Goal: Book appointment/travel/reservation

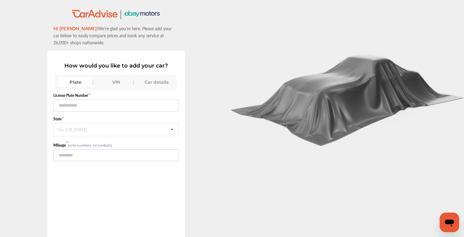
click at [110, 82] on div "VIN" at bounding box center [116, 82] width 34 height 10
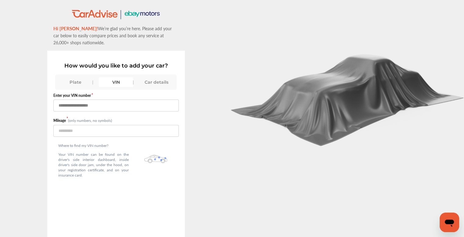
click at [105, 107] on input "text" at bounding box center [115, 106] width 125 height 12
paste input "**********"
type input "**********"
click at [96, 133] on input "number" at bounding box center [115, 131] width 125 height 12
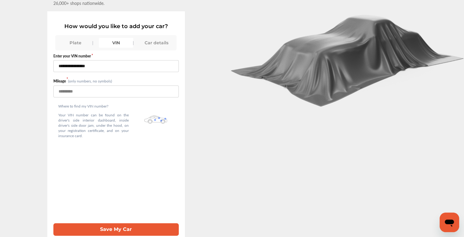
scroll to position [43, 0]
type input "*****"
click at [276, 147] on div at bounding box center [348, 99] width 232 height 276
click at [120, 223] on button "Save My Car" at bounding box center [115, 229] width 125 height 13
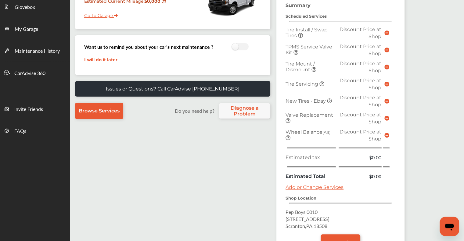
scroll to position [153, 0]
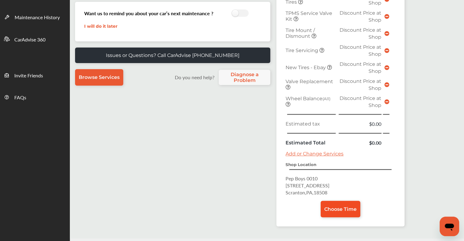
click at [339, 207] on span "Choose Time" at bounding box center [341, 210] width 32 height 6
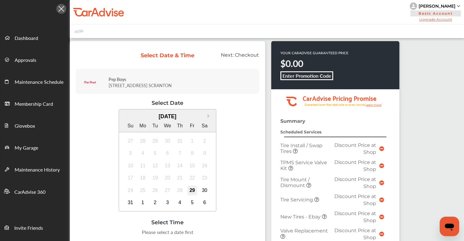
click at [193, 190] on div "29" at bounding box center [192, 191] width 10 height 10
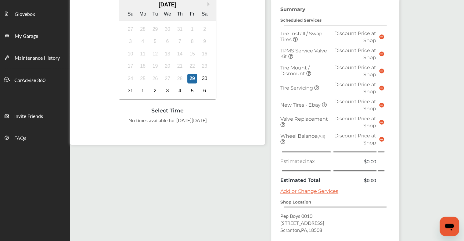
scroll to position [146, 0]
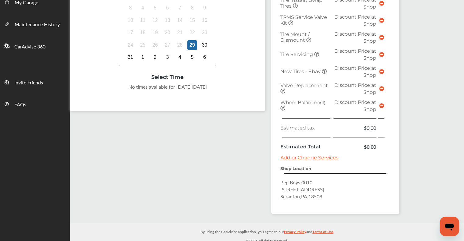
click at [125, 59] on div "31 1 2 3 4 5 6" at bounding box center [167, 57] width 87 height 13
click at [127, 58] on div "31" at bounding box center [131, 58] width 10 height 10
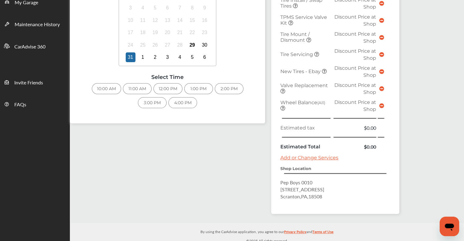
click at [100, 91] on div "10:00 AM" at bounding box center [106, 88] width 29 height 11
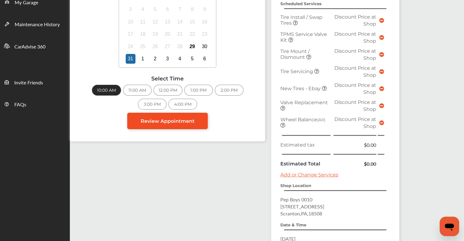
click at [170, 121] on span "Review Appointment" at bounding box center [168, 121] width 54 height 6
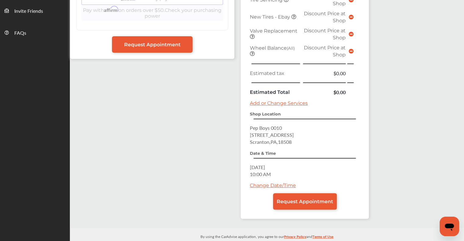
scroll to position [221, 0]
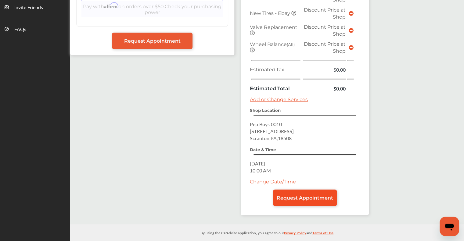
click at [292, 196] on link "Request Appointment" at bounding box center [305, 198] width 64 height 16
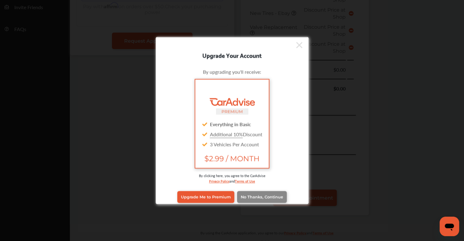
click at [245, 192] on link "No Thanks, Continue" at bounding box center [262, 197] width 50 height 12
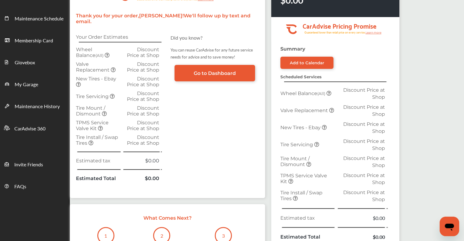
scroll to position [183, 0]
